Goal: Entertainment & Leisure: Browse casually

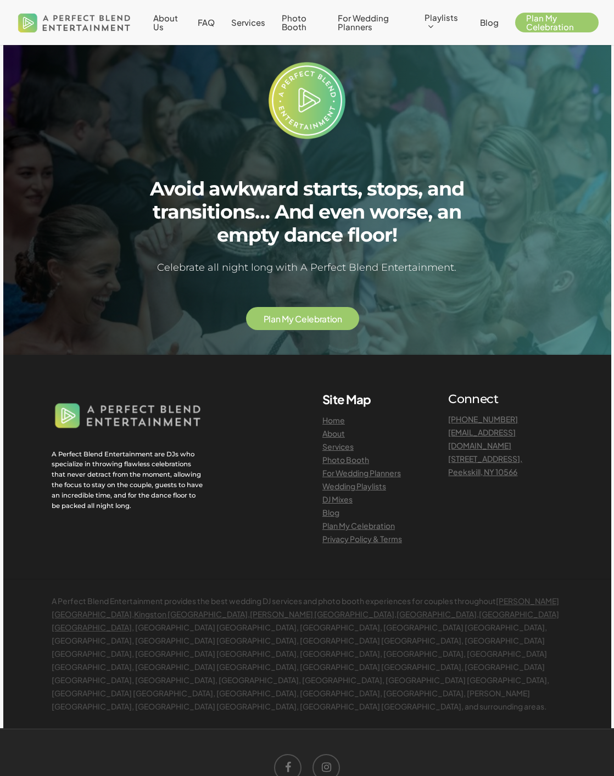
scroll to position [2470, 0]
click at [377, 490] on link "Wedding Playlists" at bounding box center [354, 485] width 64 height 10
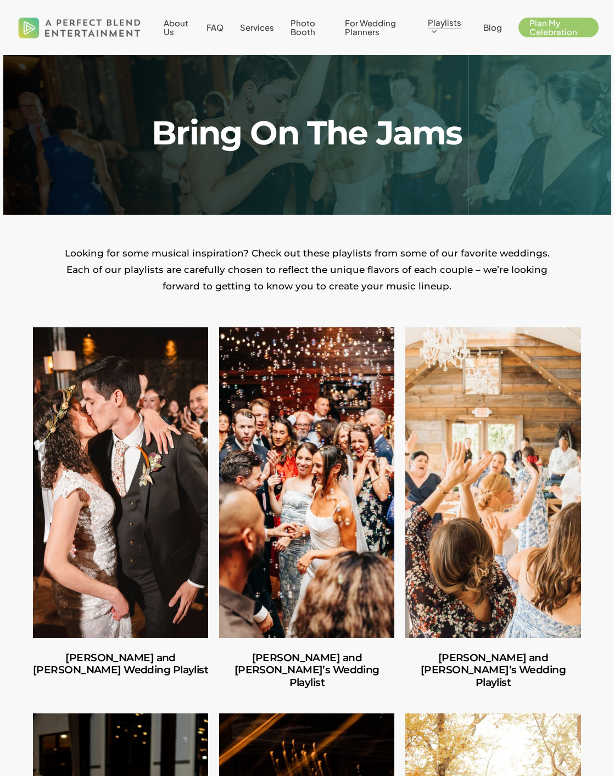
click at [125, 534] on link "Amber and Cooper’s Wedding Playlist" at bounding box center [120, 482] width 175 height 310
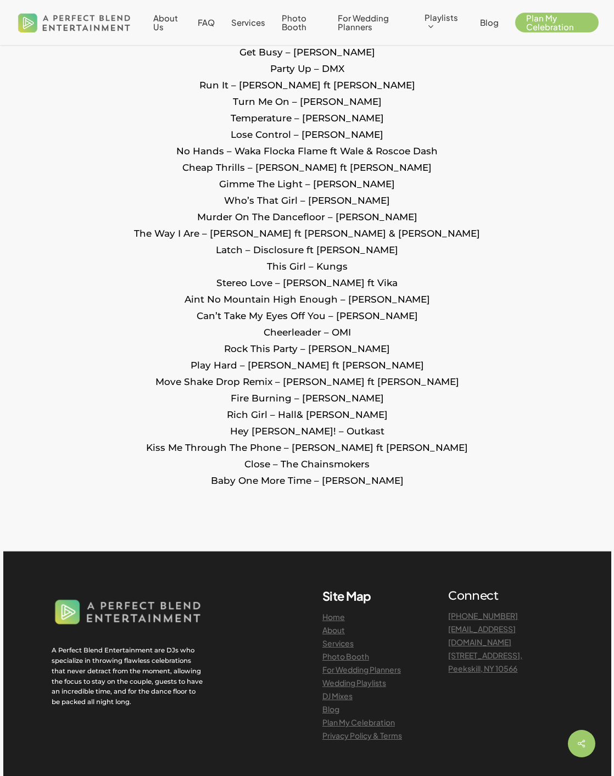
scroll to position [1976, 0]
